Goal: Information Seeking & Learning: Learn about a topic

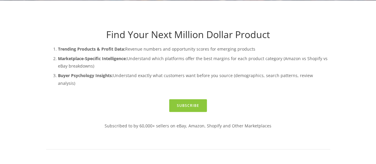
scroll to position [15, 0]
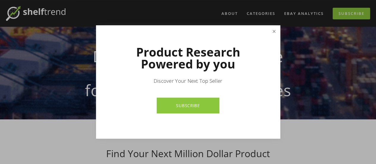
click at [272, 33] on link "Close" at bounding box center [274, 31] width 10 height 10
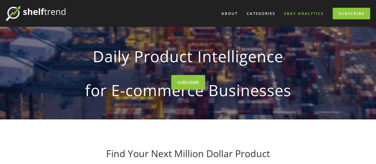
click at [302, 15] on link "eBay Analytics" at bounding box center [303, 14] width 47 height 10
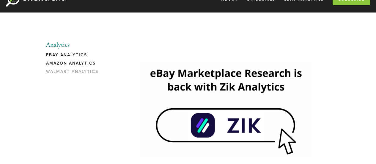
click at [62, 63] on link "Amazon Analytics" at bounding box center [74, 65] width 57 height 8
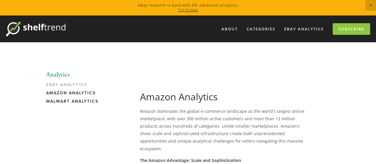
click at [72, 100] on link "Walmart Analytics" at bounding box center [74, 103] width 57 height 8
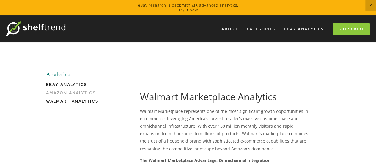
click at [75, 85] on link "eBay Analytics" at bounding box center [74, 86] width 57 height 8
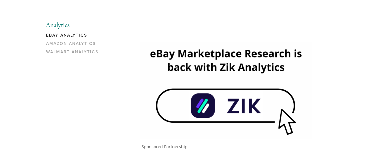
scroll to position [34, 0]
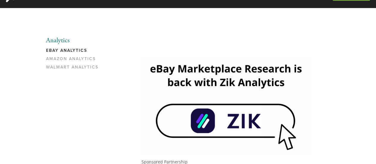
click at [184, 110] on img at bounding box center [226, 105] width 172 height 97
